Goal: Find specific page/section: Find specific page/section

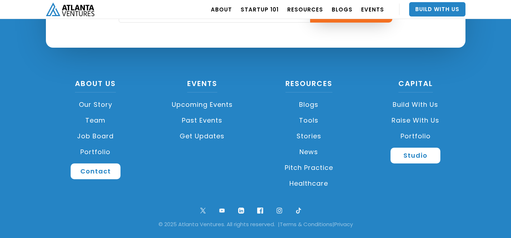
scroll to position [973, 0]
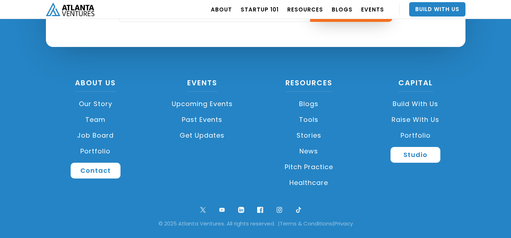
click at [90, 120] on link "Team" at bounding box center [96, 120] width 100 height 16
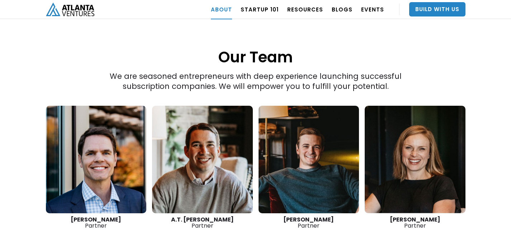
scroll to position [1006, 0]
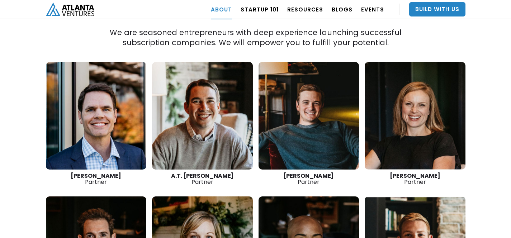
click at [29, 122] on div "“The best thing we do is create more successful startups. The more breakout bus…" at bounding box center [255, 14] width 511 height 735
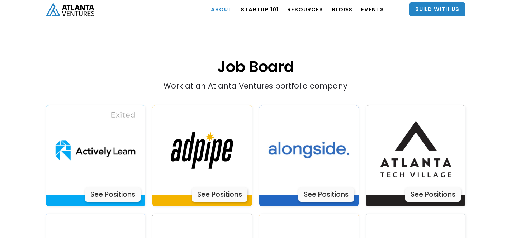
scroll to position [1420, 0]
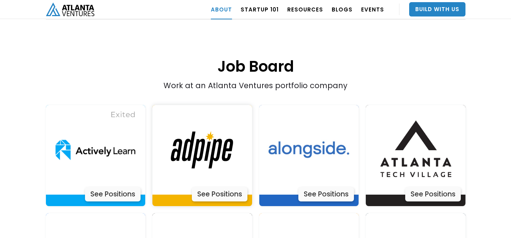
click at [228, 187] on div "See Positions" at bounding box center [220, 194] width 56 height 14
